Goal: Navigation & Orientation: Find specific page/section

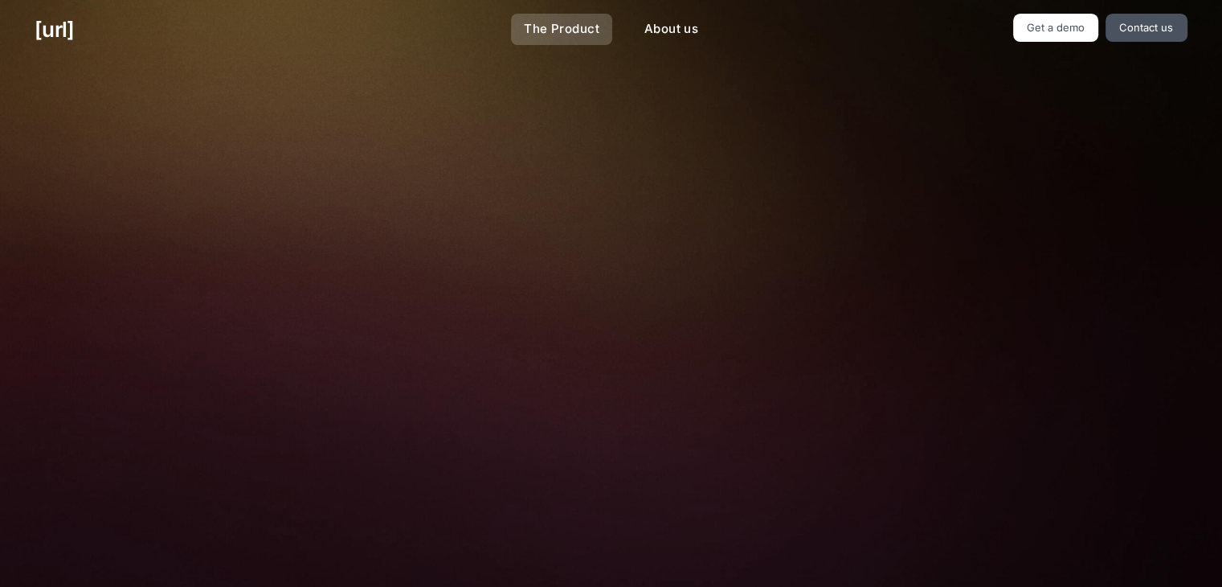
click at [568, 31] on link "The Product" at bounding box center [561, 29] width 101 height 31
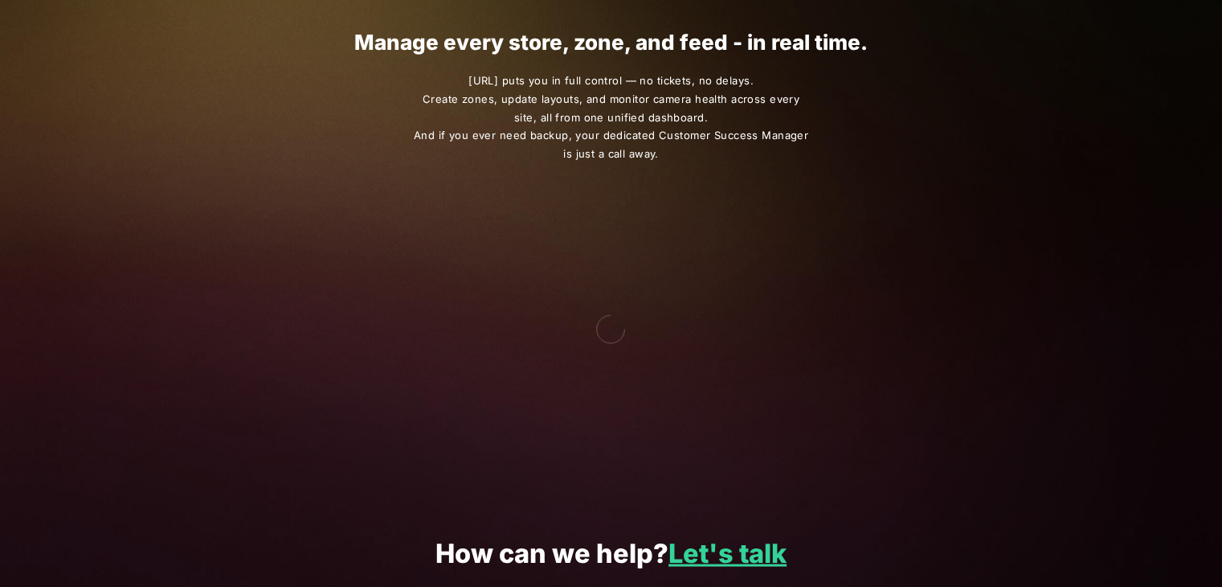
scroll to position [2886, 0]
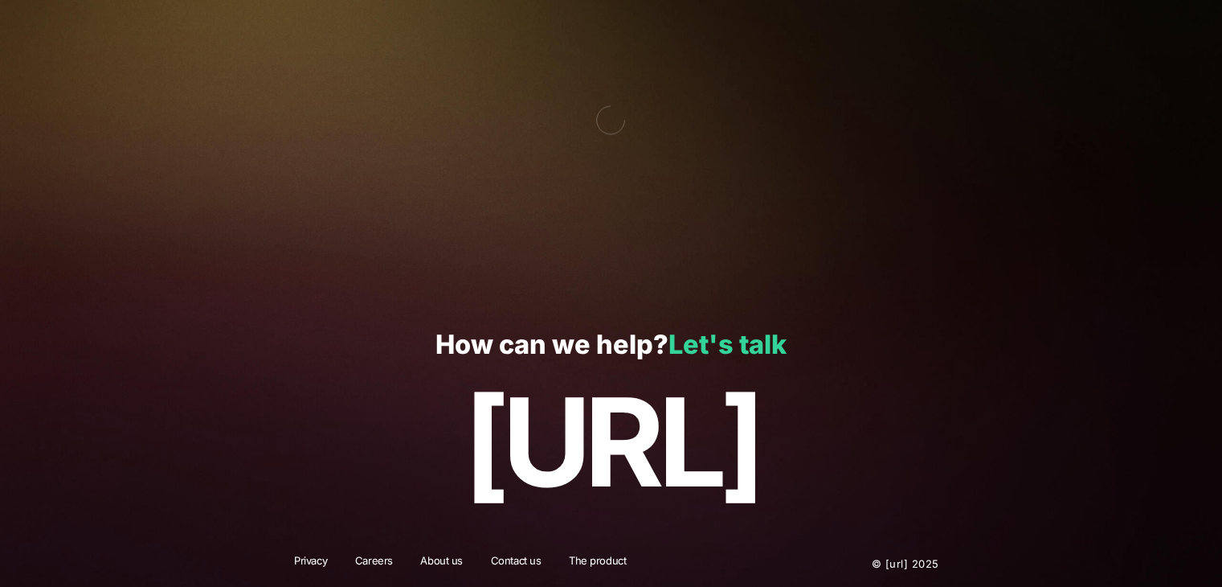
click at [713, 344] on link "Let's talk" at bounding box center [727, 343] width 118 height 31
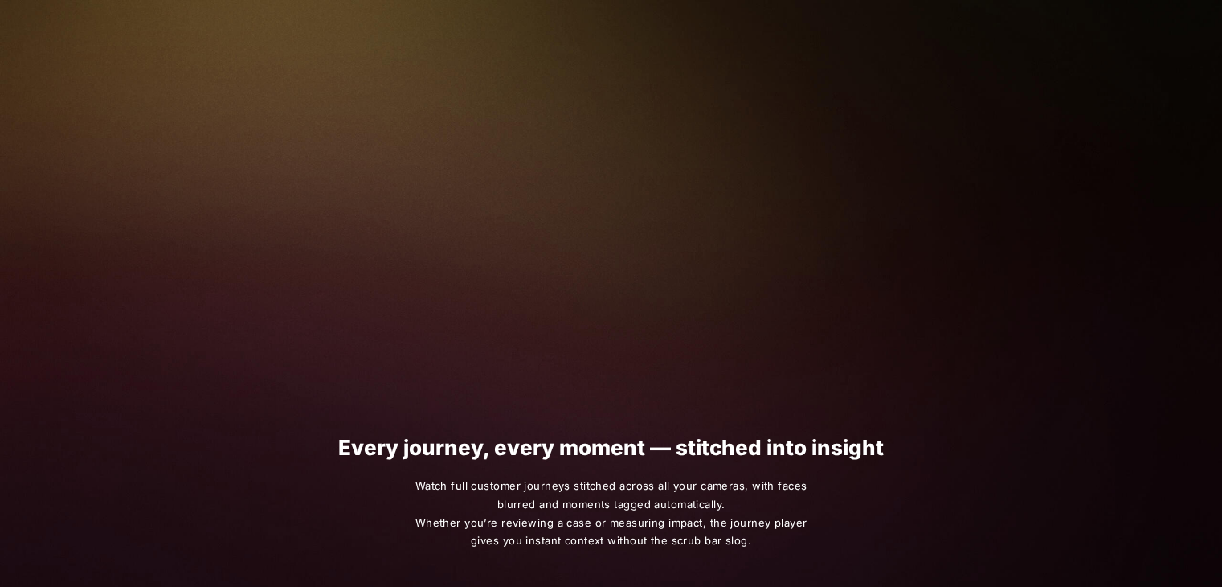
scroll to position [0, 0]
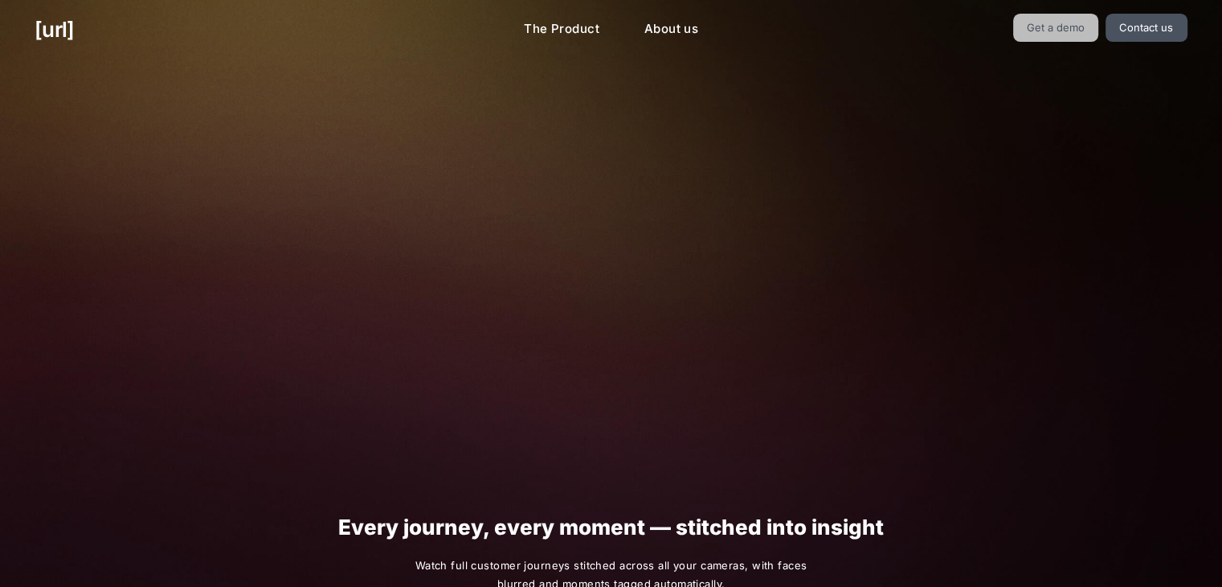
click at [1081, 33] on link "Get a demo" at bounding box center [1056, 28] width 86 height 28
click at [1134, 35] on link "Contact us" at bounding box center [1147, 28] width 82 height 28
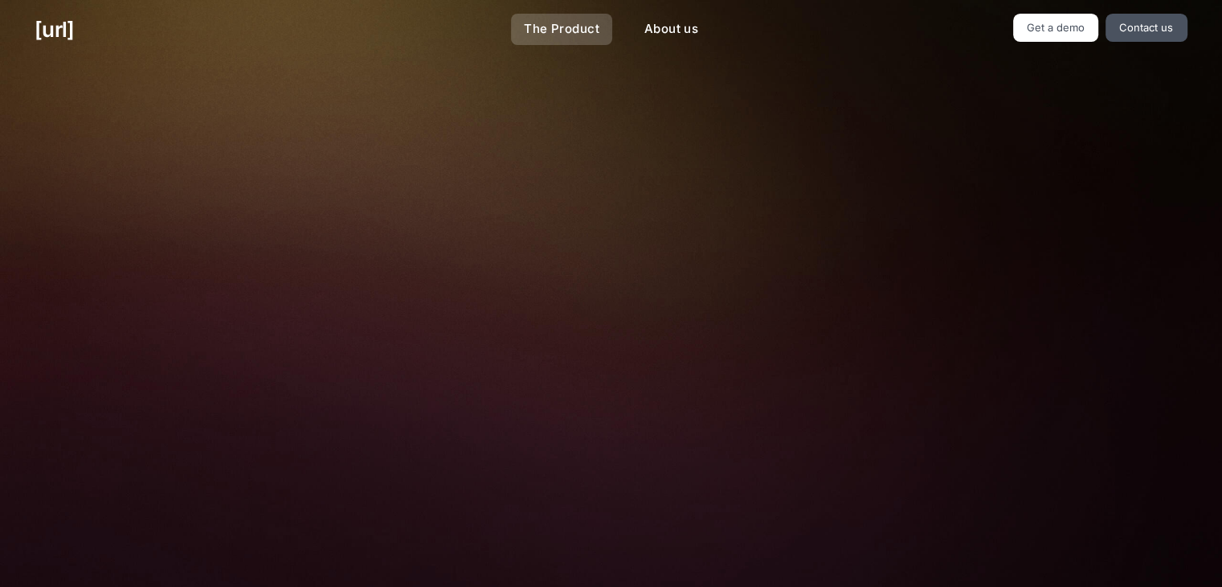
click at [580, 27] on link "The Product" at bounding box center [561, 29] width 101 height 31
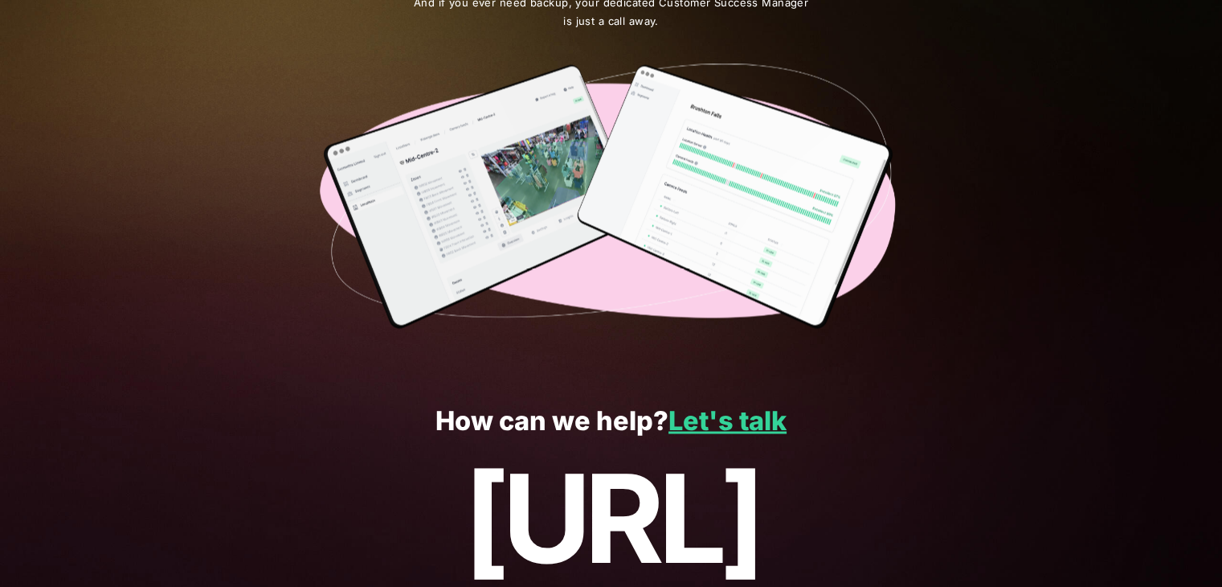
scroll to position [2645, 0]
